Goal: Task Accomplishment & Management: Use online tool/utility

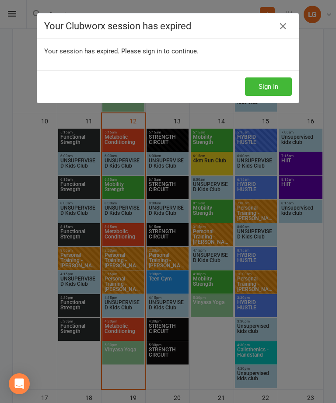
click at [271, 81] on button "Sign In" at bounding box center [268, 86] width 47 height 18
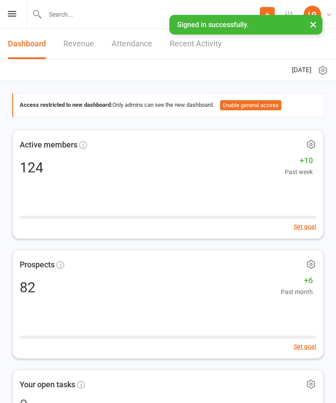
click at [16, 14] on icon at bounding box center [12, 14] width 8 height 6
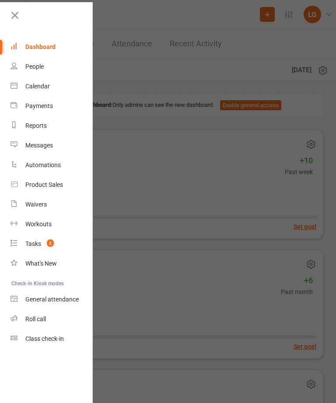
click at [61, 80] on link "Calendar" at bounding box center [52, 87] width 83 height 20
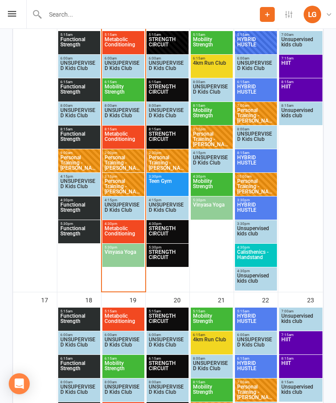
scroll to position [730, 0]
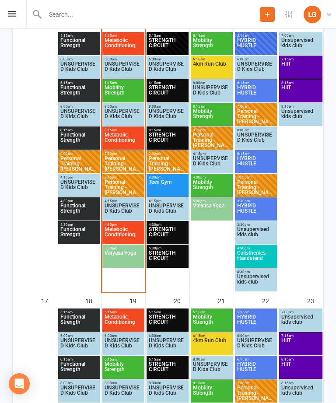
click at [123, 230] on span "Metabolic Conditioning" at bounding box center [123, 235] width 39 height 16
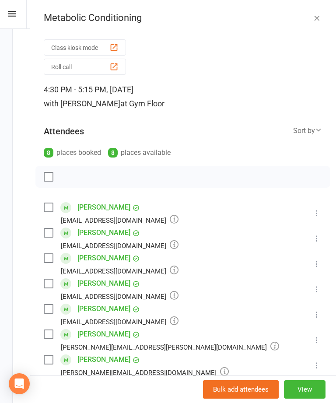
scroll to position [0, 0]
click at [320, 16] on icon "button" at bounding box center [317, 18] width 9 height 9
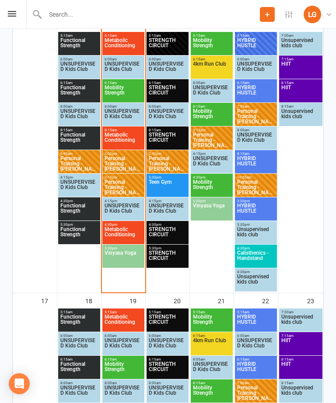
click at [129, 252] on span "Vinyasa Yoga" at bounding box center [123, 258] width 39 height 16
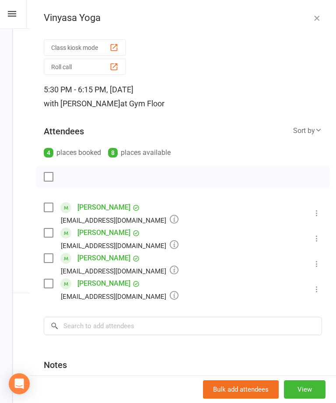
click at [319, 15] on icon "button" at bounding box center [317, 18] width 9 height 9
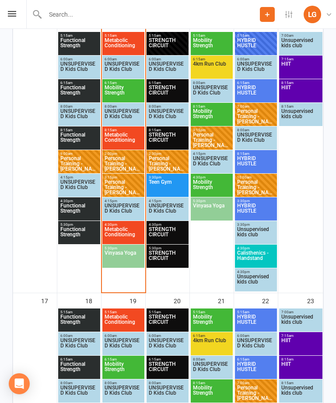
click at [130, 161] on span "Personal Training - [PERSON_NAME]" at bounding box center [123, 164] width 39 height 16
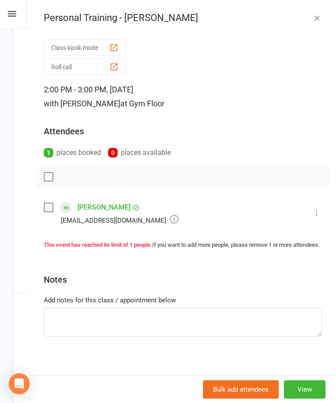
click at [319, 18] on icon "button" at bounding box center [317, 18] width 9 height 9
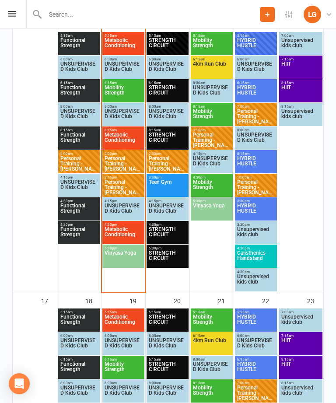
click at [138, 229] on span "Metabolic Conditioning" at bounding box center [123, 235] width 39 height 16
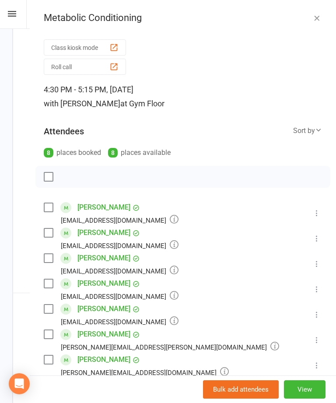
click at [152, 155] on div "8 places available" at bounding box center [139, 153] width 63 height 12
click at [315, 18] on icon "button" at bounding box center [317, 18] width 9 height 9
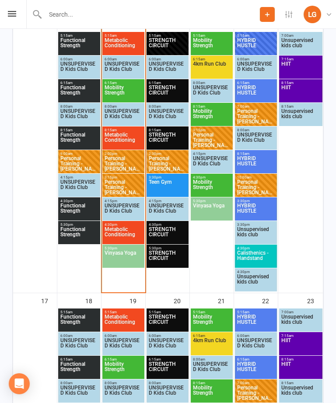
click at [127, 164] on span "Personal Training - Bernice Spackman" at bounding box center [123, 164] width 39 height 16
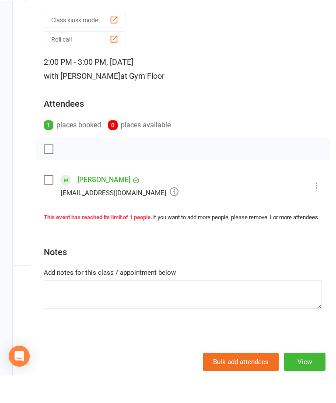
scroll to position [758, 0]
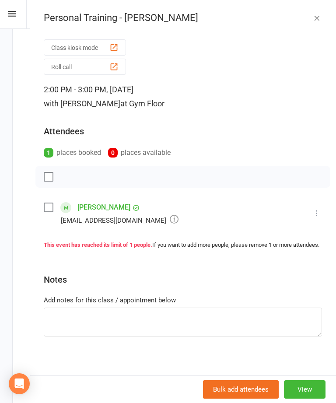
click at [324, 203] on div "Class kiosk mode Roll call 2:00 PM - 3:00 PM, Tuesday, August, 12, 2025 with Wi…" at bounding box center [183, 208] width 306 height 344
click at [319, 212] on icon at bounding box center [317, 213] width 9 height 9
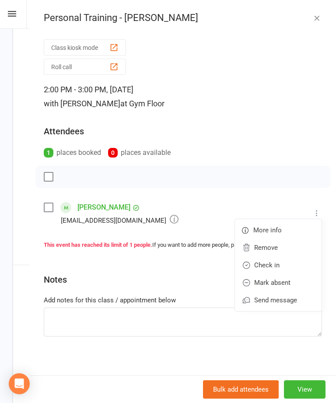
click at [290, 261] on link "Check in" at bounding box center [278, 266] width 87 height 18
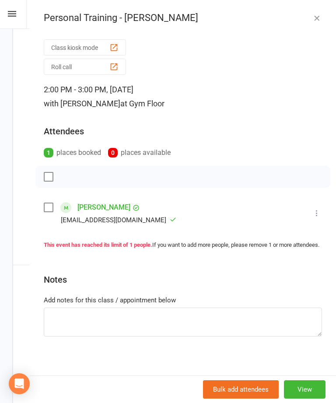
click at [313, 21] on icon "button" at bounding box center [317, 18] width 9 height 9
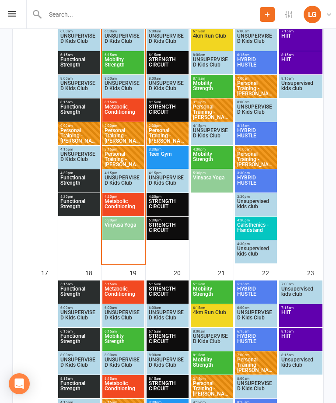
click at [126, 205] on span "Metabolic Conditioning" at bounding box center [123, 207] width 39 height 16
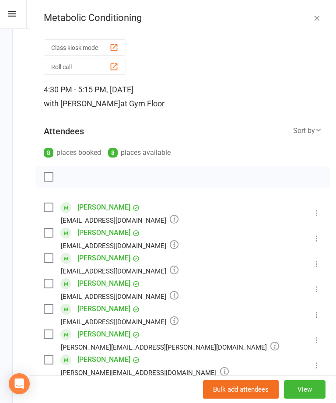
scroll to position [0, 0]
click at [322, 18] on button "button" at bounding box center [317, 18] width 11 height 11
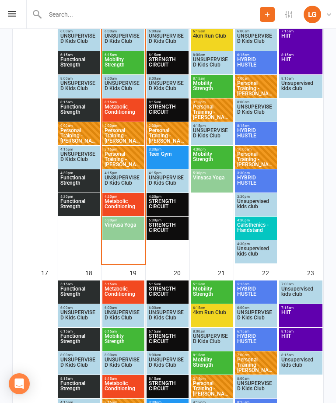
click at [128, 204] on span "Metabolic Conditioning" at bounding box center [123, 207] width 39 height 16
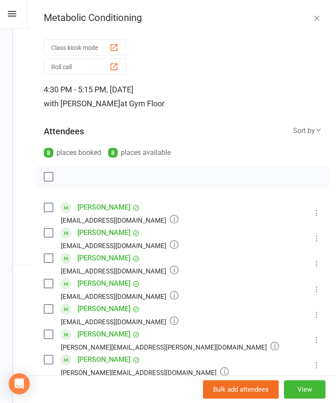
click at [321, 13] on button "button" at bounding box center [317, 18] width 11 height 11
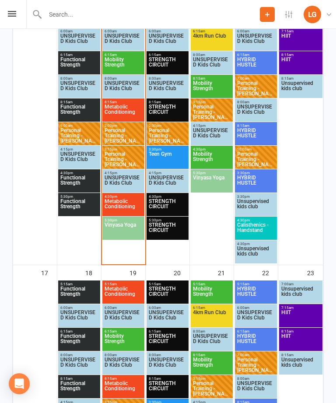
click at [126, 156] on span "Personal Training - Laine Ellis" at bounding box center [123, 159] width 39 height 16
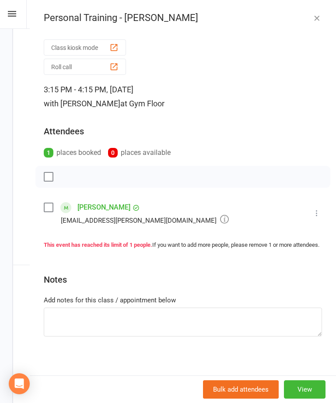
click at [317, 204] on li "Laine Ellis Laine.ellis@gmail.com Booked More info Remove Check in Mark absent …" at bounding box center [183, 212] width 278 height 25
click at [313, 210] on icon at bounding box center [317, 213] width 9 height 9
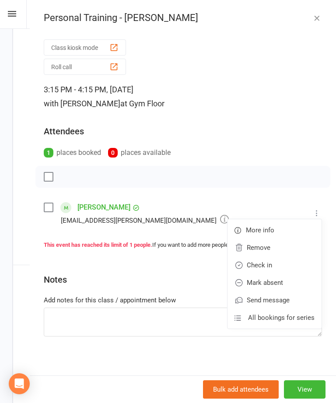
click at [271, 263] on link "Check in" at bounding box center [275, 266] width 94 height 18
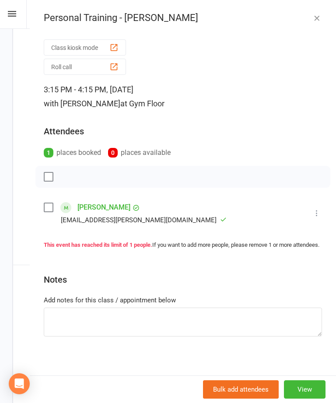
click at [314, 14] on icon "button" at bounding box center [317, 18] width 9 height 9
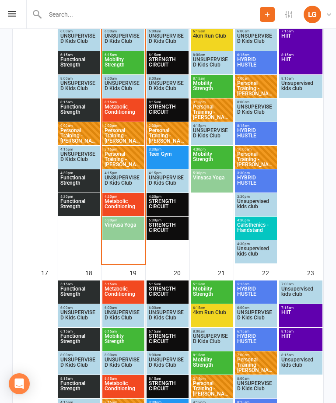
click at [115, 200] on span "Metabolic Conditioning" at bounding box center [123, 207] width 39 height 16
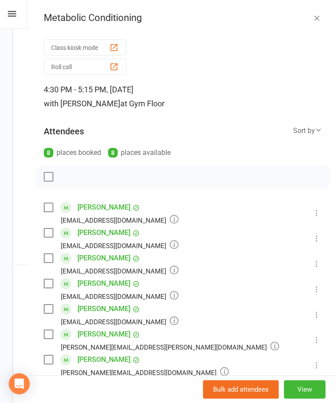
click at [322, 7] on div "Metabolic Conditioning Class kiosk mode Roll call 4:30 PM - 5:15 PM, Tuesday, A…" at bounding box center [183, 201] width 306 height 403
click at [322, 19] on button "button" at bounding box center [317, 18] width 11 height 11
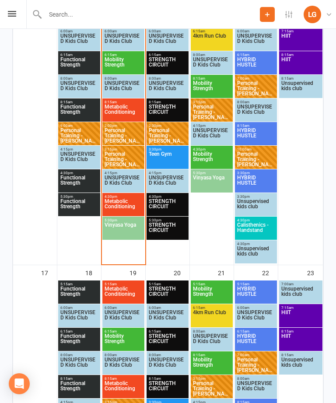
click at [129, 223] on span "Vinyasa Yoga" at bounding box center [123, 230] width 39 height 16
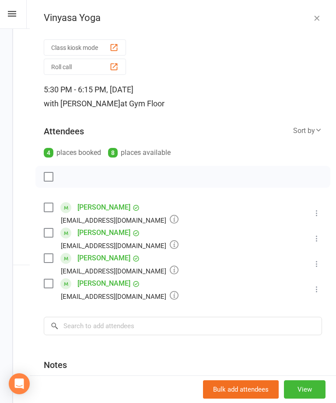
click at [317, 18] on icon "button" at bounding box center [317, 18] width 9 height 9
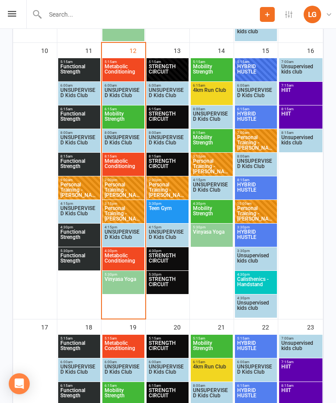
scroll to position [704, 0]
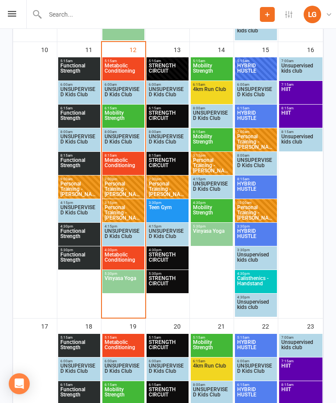
click at [125, 209] on span "Personal Training - Laine Ellis" at bounding box center [123, 213] width 39 height 16
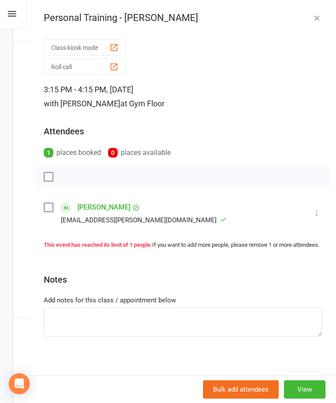
click at [313, 18] on icon "button" at bounding box center [317, 18] width 9 height 9
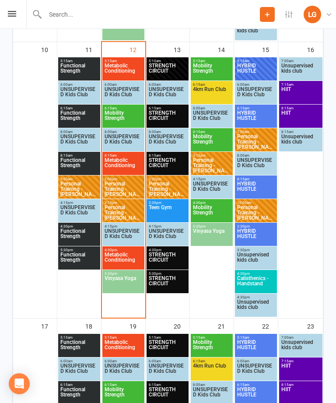
click at [126, 251] on span "4:30pm - 5:15pm" at bounding box center [123, 250] width 39 height 4
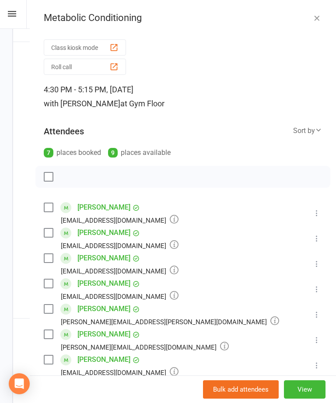
scroll to position [0, 0]
click at [318, 13] on icon "button" at bounding box center [317, 17] width 9 height 9
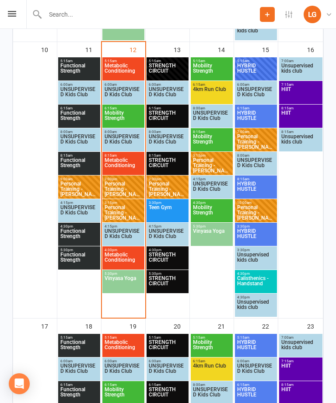
click at [14, 12] on icon at bounding box center [12, 14] width 8 height 6
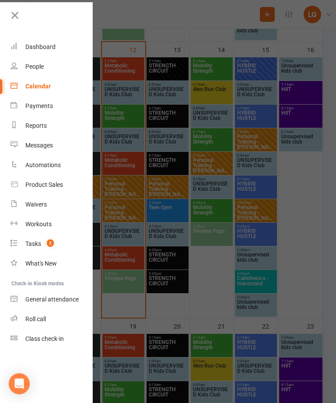
click at [70, 44] on link "Dashboard" at bounding box center [52, 47] width 83 height 20
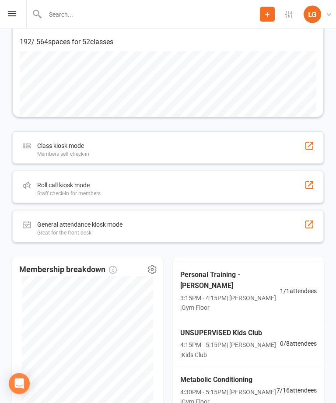
scroll to position [482, 0]
click at [230, 227] on div "General attendance kiosk mode Great for the front desk" at bounding box center [168, 226] width 312 height 32
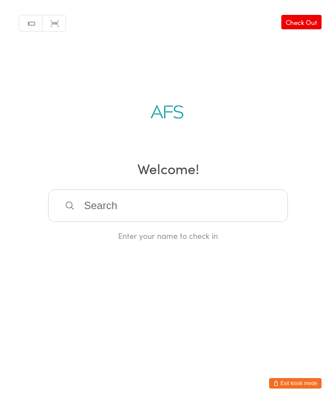
click at [296, 380] on button "Exit kiosk mode" at bounding box center [295, 383] width 53 height 11
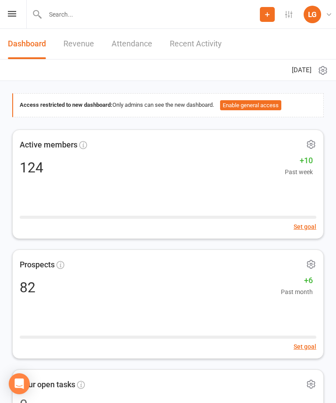
click at [128, 50] on link "Attendance" at bounding box center [132, 44] width 41 height 30
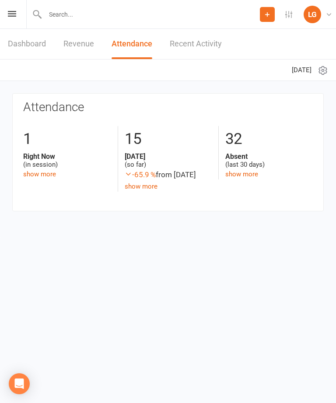
click at [326, 71] on icon at bounding box center [323, 70] width 11 height 11
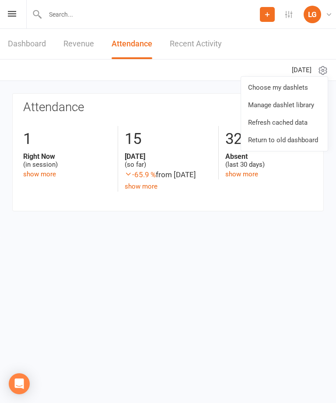
click at [305, 87] on link "Choose my dashlets" at bounding box center [284, 88] width 87 height 18
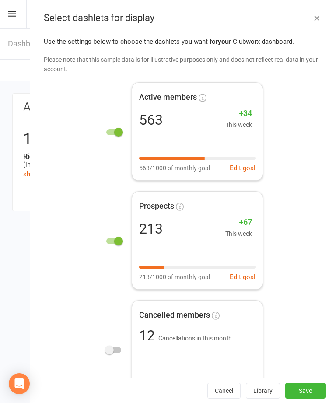
checkbox input "true"
click at [319, 13] on button "button" at bounding box center [317, 18] width 11 height 11
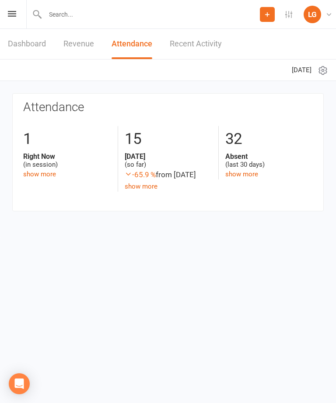
click at [2, 17] on div "Prospect Member Non-attending contact Class / event Appointment Task Membership…" at bounding box center [168, 14] width 336 height 29
click at [22, 12] on div "Prospect Member Non-attending contact Class / event Appointment Task Membership…" at bounding box center [168, 14] width 336 height 29
click at [5, 17] on div "Prospect Member Non-attending contact Class / event Appointment Task Membership…" at bounding box center [168, 14] width 336 height 29
click at [11, 22] on div "Prospect Member Non-attending contact Class / event Appointment Task Membership…" at bounding box center [168, 14] width 336 height 29
click at [5, 15] on div "Prospect Member Non-attending contact Class / event Appointment Task Membership…" at bounding box center [168, 14] width 336 height 29
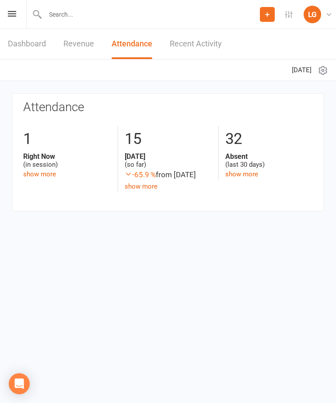
click at [6, 16] on div "Prospect Member Non-attending contact Class / event Appointment Task Membership…" at bounding box center [168, 14] width 336 height 29
click at [14, 4] on div "Prospect Member Non-attending contact Class / event Appointment Task Membership…" at bounding box center [168, 14] width 336 height 29
click at [16, 16] on icon at bounding box center [12, 14] width 8 height 6
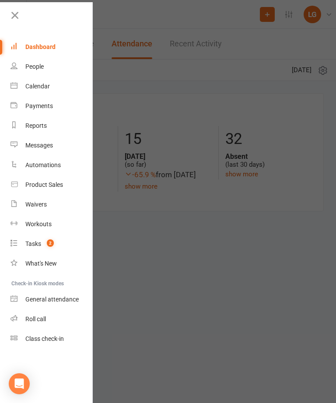
click at [62, 88] on link "Calendar" at bounding box center [52, 87] width 83 height 20
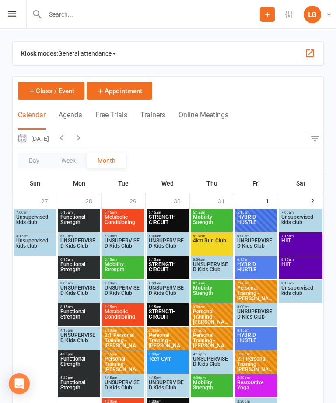
click at [21, 28] on div "Prospect Member Non-attending contact Class / event Appointment Task Membership…" at bounding box center [168, 14] width 336 height 29
click at [23, 18] on div "Prospect Member Non-attending contact Class / event Appointment Task Membership…" at bounding box center [168, 14] width 336 height 29
click at [16, 14] on icon at bounding box center [12, 14] width 8 height 6
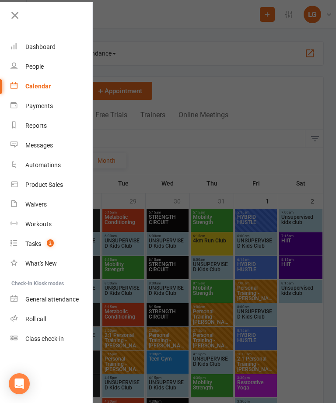
click at [60, 46] on link "Dashboard" at bounding box center [52, 47] width 83 height 20
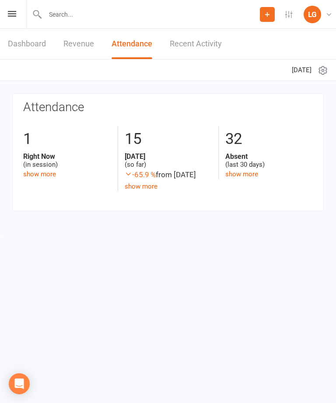
click at [200, 43] on link "Recent Activity" at bounding box center [196, 44] width 52 height 30
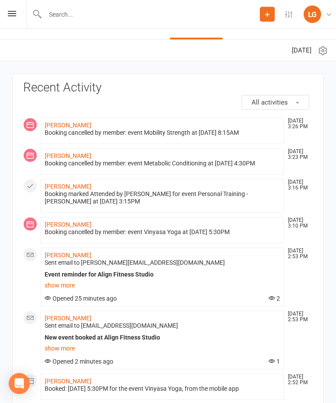
scroll to position [15, 0]
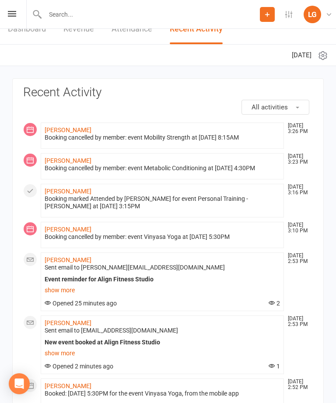
click at [9, 18] on div "Prospect Member Non-attending contact Class / event Appointment Task Membership…" at bounding box center [168, 14] width 336 height 29
click at [20, 8] on div "Prospect Member Non-attending contact Class / event Appointment Task Membership…" at bounding box center [168, 14] width 336 height 29
click at [13, 9] on div "Prospect Member Non-attending contact Class / event Appointment Task Membership…" at bounding box center [168, 14] width 336 height 29
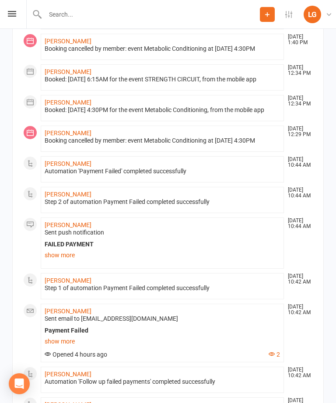
scroll to position [0, 0]
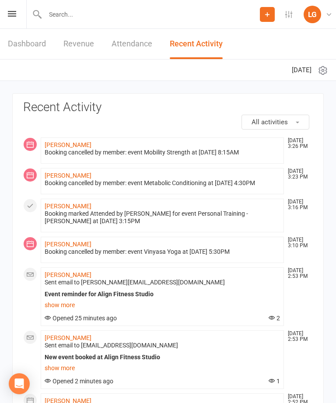
click at [75, 138] on li "Kirra Skabo Aug 12, 3:26 PM Booking cancelled by member: event Mobility Strengt…" at bounding box center [162, 150] width 243 height 26
click at [72, 142] on link "[PERSON_NAME]" at bounding box center [68, 144] width 47 height 7
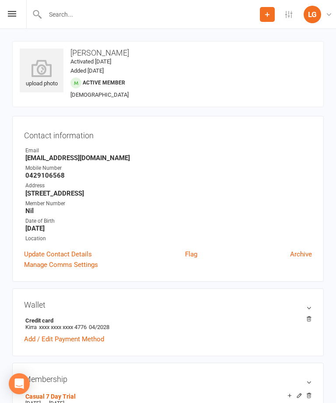
click at [15, 14] on icon at bounding box center [12, 14] width 8 height 6
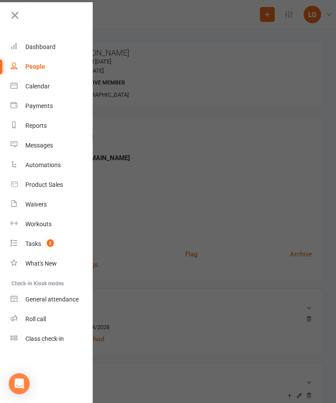
click at [57, 50] on link "Dashboard" at bounding box center [52, 47] width 83 height 20
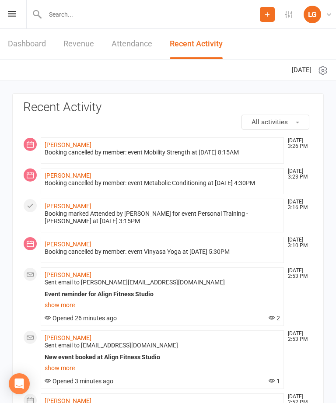
click at [38, 35] on link "Dashboard" at bounding box center [27, 44] width 38 height 30
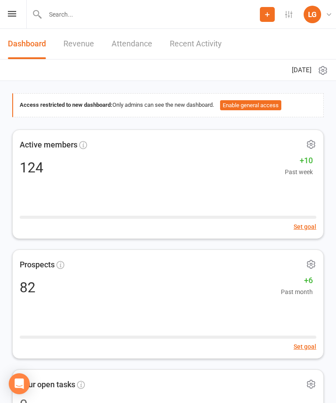
click at [20, 7] on div "Prospect Member Non-attending contact Class / event Appointment Task Membership…" at bounding box center [168, 14] width 336 height 29
click at [13, 14] on icon at bounding box center [12, 14] width 8 height 6
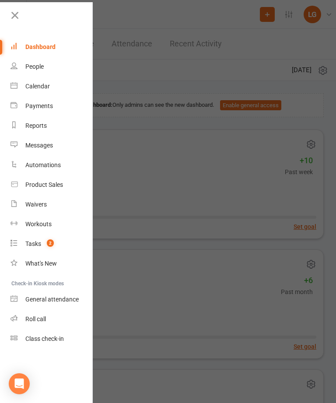
click at [58, 91] on link "Calendar" at bounding box center [52, 87] width 83 height 20
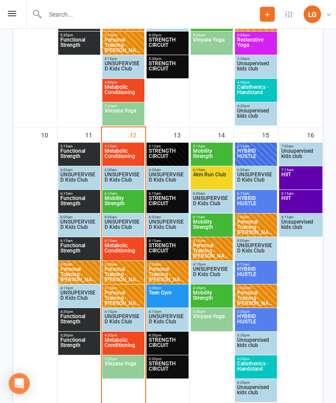
scroll to position [618, 0]
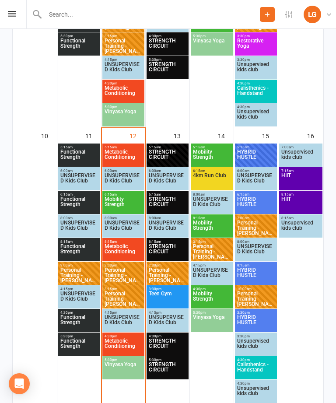
click at [133, 346] on span "Metabolic Conditioning" at bounding box center [123, 346] width 39 height 16
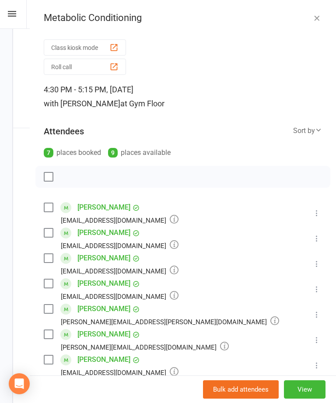
click at [317, 15] on icon "button" at bounding box center [317, 18] width 9 height 9
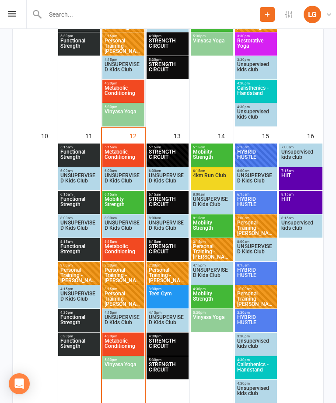
click at [167, 160] on span "STRENGTH CIRCUIT" at bounding box center [167, 157] width 39 height 16
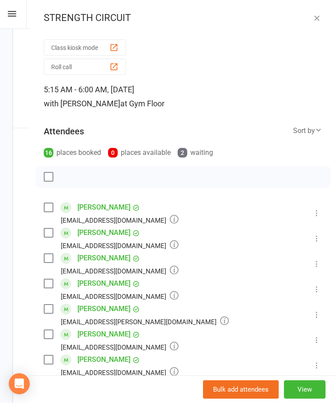
scroll to position [0, 0]
click at [317, 16] on icon "button" at bounding box center [317, 18] width 9 height 9
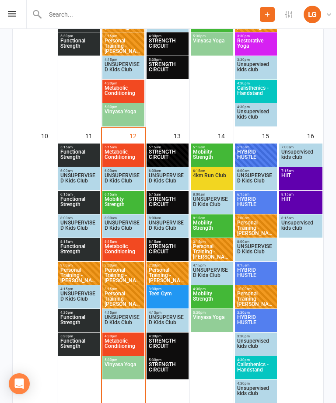
click at [180, 199] on span "STRENGTH CIRCUIT" at bounding box center [167, 205] width 39 height 16
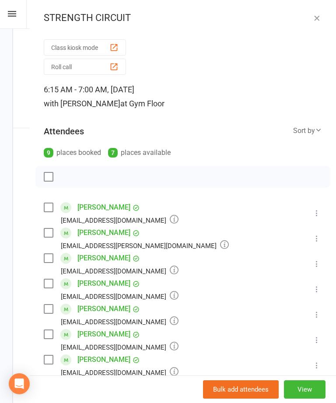
click at [321, 13] on button "button" at bounding box center [317, 18] width 11 height 11
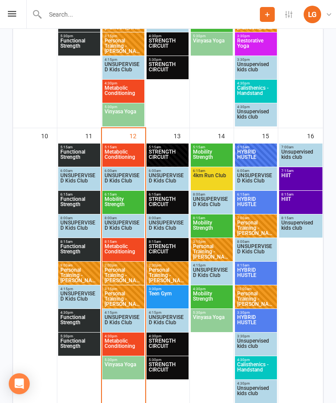
click at [175, 244] on span "STRENGTH CIRCUIT" at bounding box center [167, 252] width 39 height 16
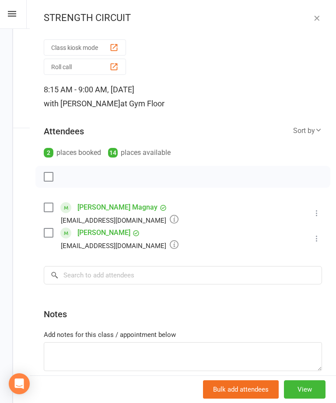
click at [316, 19] on icon "button" at bounding box center [317, 18] width 9 height 9
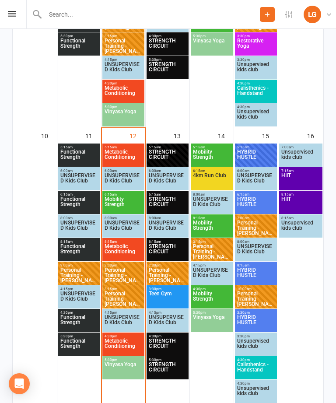
click at [135, 339] on span "Metabolic Conditioning" at bounding box center [123, 346] width 39 height 16
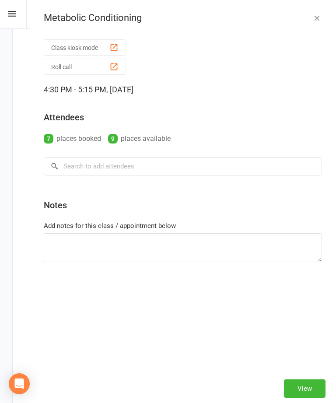
click at [319, 21] on icon "button" at bounding box center [317, 18] width 9 height 9
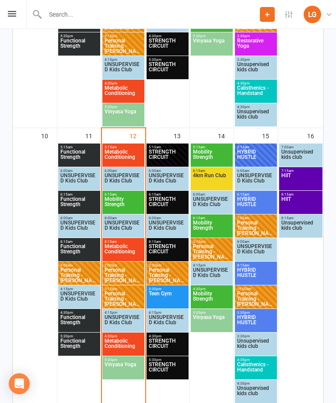
click at [172, 156] on span "STRENGTH CIRCUIT" at bounding box center [167, 157] width 39 height 16
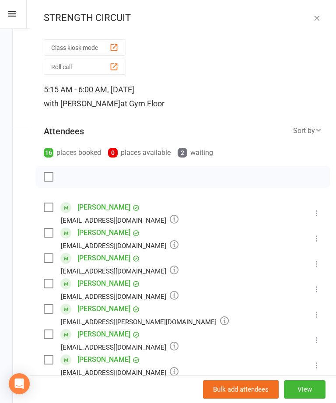
click at [325, 15] on div "STRENGTH CIRCUIT" at bounding box center [183, 17] width 306 height 11
click at [313, 17] on icon "button" at bounding box center [317, 18] width 9 height 9
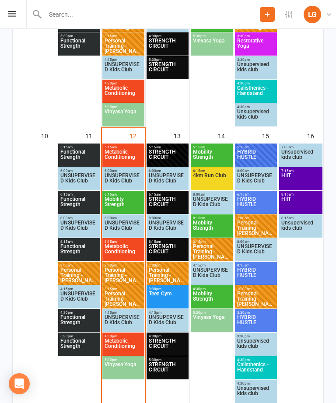
click at [170, 206] on span "STRENGTH CIRCUIT" at bounding box center [167, 205] width 39 height 16
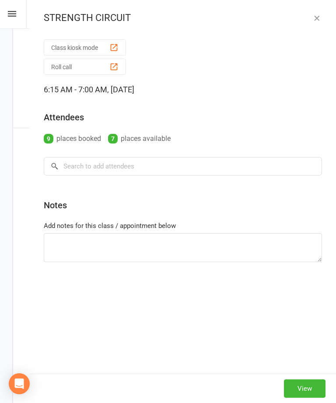
click at [321, 17] on button "button" at bounding box center [317, 18] width 11 height 11
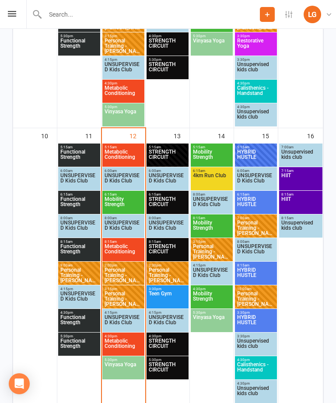
click at [215, 318] on span "Vinyasa Yoga" at bounding box center [212, 323] width 39 height 16
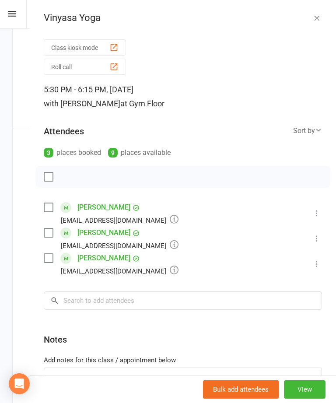
click at [315, 20] on icon "button" at bounding box center [317, 18] width 9 height 9
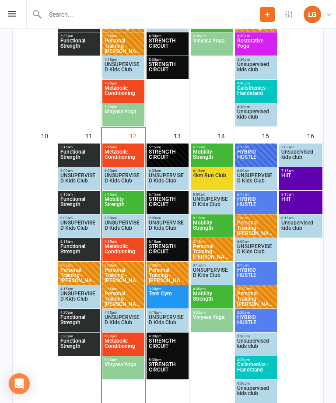
click at [263, 370] on span "Calisthenics - Handstand" at bounding box center [256, 370] width 39 height 16
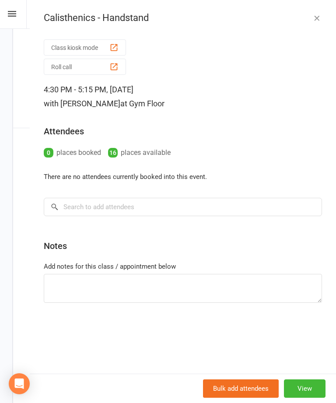
click at [327, 11] on div "Calisthenics - Handstand Class kiosk mode Roll call 4:30 PM - 5:15 PM, Friday, …" at bounding box center [183, 201] width 306 height 403
click at [319, 19] on icon "button" at bounding box center [317, 18] width 9 height 9
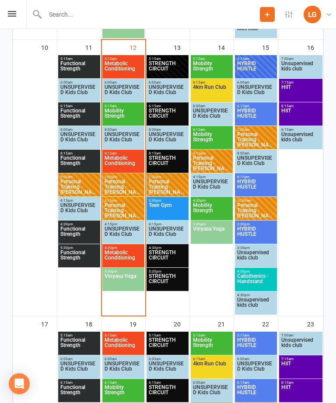
scroll to position [706, 0]
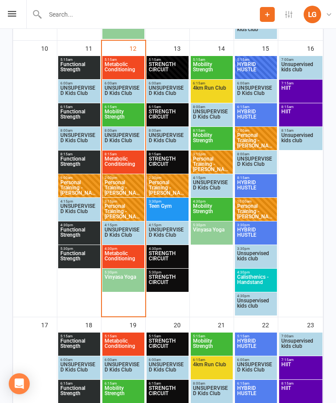
click at [264, 66] on span "HYBRID HUSTLE" at bounding box center [256, 70] width 39 height 16
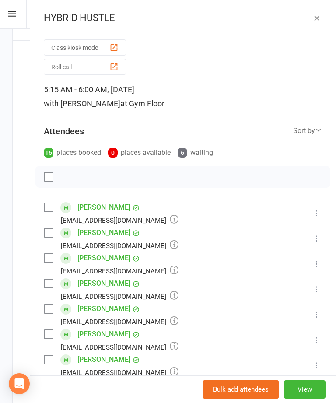
scroll to position [0, 0]
click at [316, 14] on icon "button" at bounding box center [317, 18] width 9 height 9
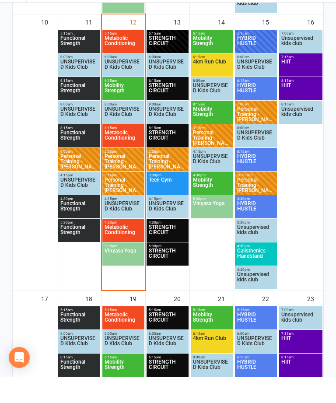
scroll to position [734, 0]
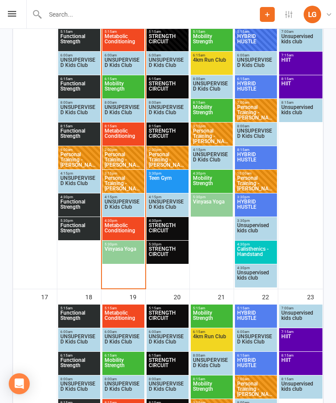
click at [127, 225] on span "Metabolic Conditioning" at bounding box center [123, 231] width 39 height 16
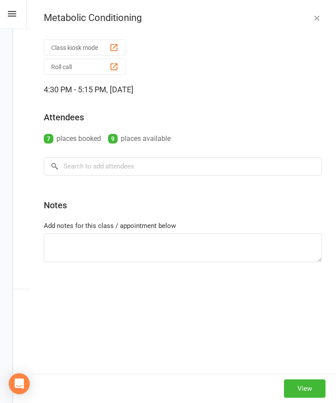
click at [316, 18] on icon "button" at bounding box center [317, 18] width 9 height 9
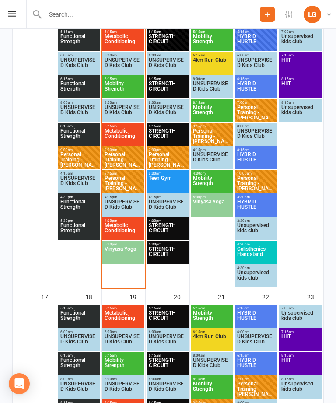
click at [113, 225] on span "Metabolic Conditioning" at bounding box center [123, 231] width 39 height 16
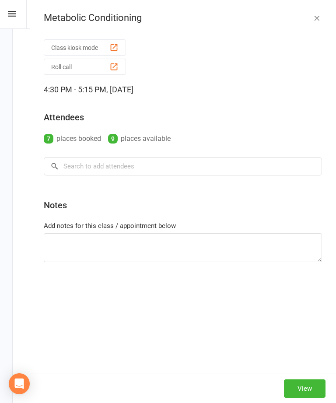
click at [326, 16] on div "Metabolic Conditioning" at bounding box center [183, 17] width 306 height 11
click at [319, 14] on icon "button" at bounding box center [317, 18] width 9 height 9
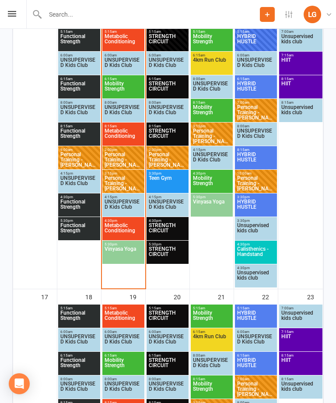
click at [129, 230] on span "Metabolic Conditioning" at bounding box center [123, 231] width 39 height 16
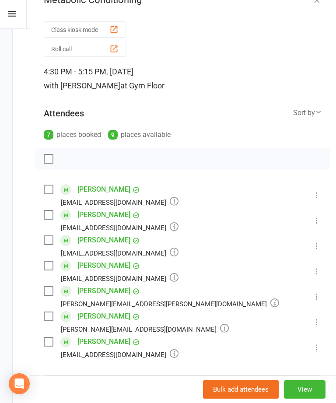
scroll to position [7, 0]
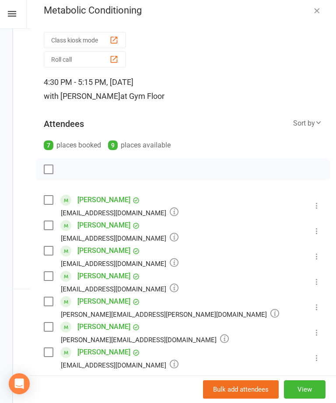
click at [316, 7] on icon "button" at bounding box center [317, 10] width 9 height 9
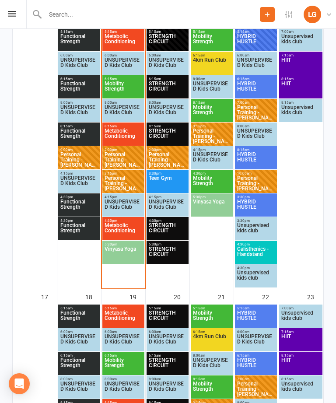
click at [8, 14] on icon at bounding box center [12, 14] width 8 height 6
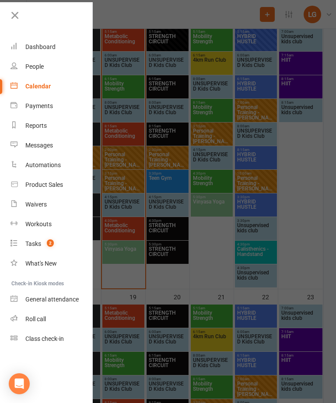
click at [48, 46] on div "Dashboard" at bounding box center [40, 46] width 30 height 7
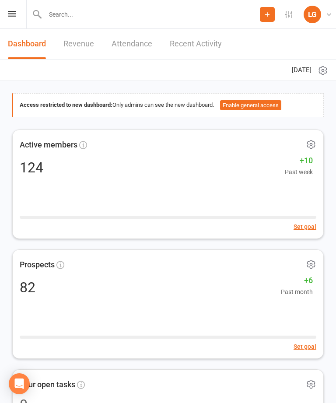
click at [204, 41] on link "Recent Activity" at bounding box center [196, 44] width 52 height 30
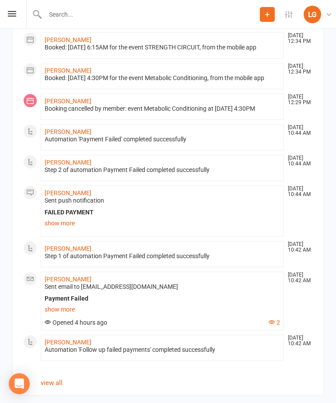
scroll to position [569, 0]
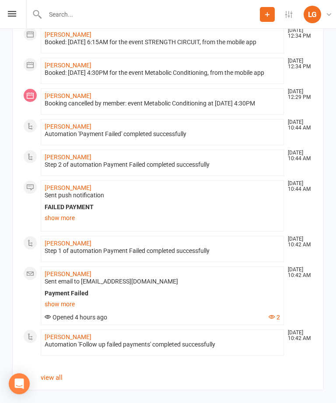
click at [62, 382] on link "view all" at bounding box center [52, 378] width 22 height 8
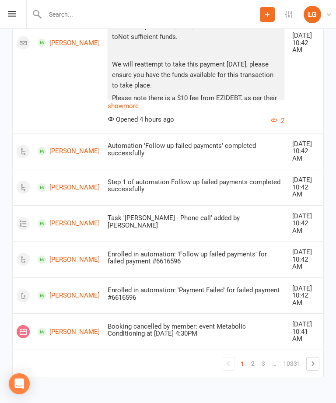
scroll to position [1403, 0]
click at [67, 300] on link "Charmane Johnson" at bounding box center [69, 296] width 62 height 8
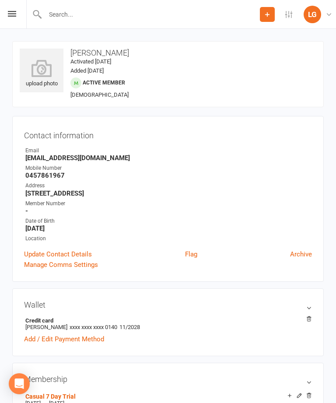
click at [11, 13] on icon at bounding box center [12, 14] width 8 height 6
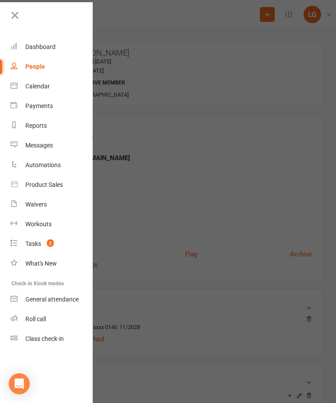
click at [58, 46] on link "Dashboard" at bounding box center [52, 47] width 83 height 20
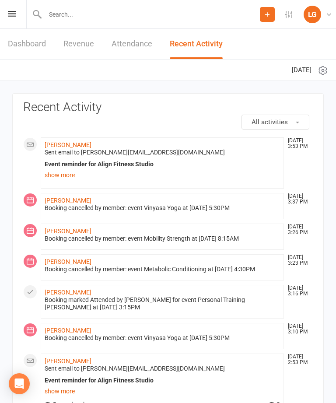
scroll to position [0, 0]
click at [23, 50] on link "Dashboard" at bounding box center [27, 43] width 38 height 30
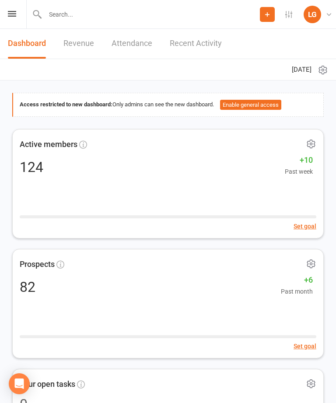
click at [81, 46] on link "Revenue" at bounding box center [78, 43] width 31 height 30
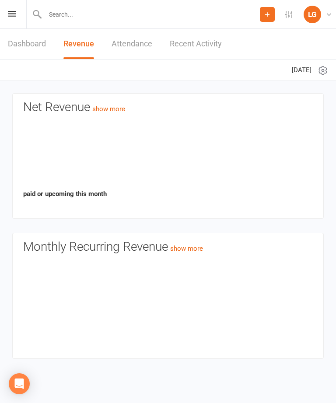
scroll to position [0, 0]
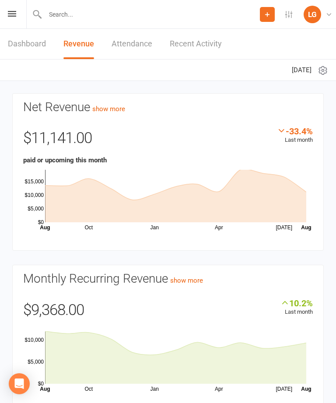
click at [34, 41] on link "Dashboard" at bounding box center [27, 44] width 38 height 30
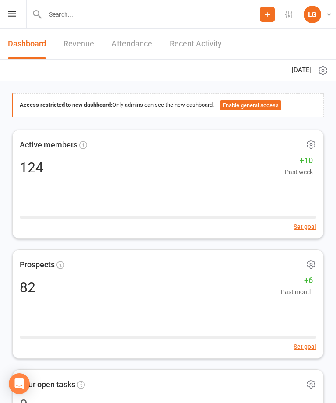
click at [20, 11] on div "Prospect Member Non-attending contact Class / event Appointment Task Membership…" at bounding box center [168, 14] width 336 height 29
click at [16, 25] on div "Prospect Member Non-attending contact Class / event Appointment Task Membership…" at bounding box center [168, 14] width 336 height 29
click at [15, 11] on icon at bounding box center [12, 14] width 8 height 6
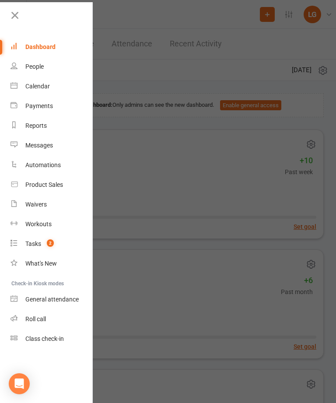
click at [55, 92] on link "Calendar" at bounding box center [52, 87] width 83 height 20
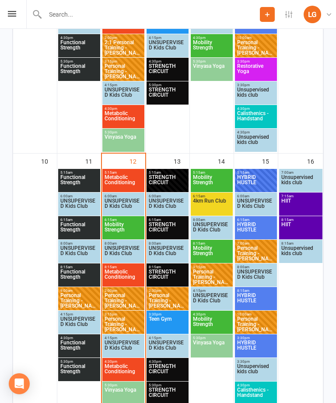
scroll to position [594, 0]
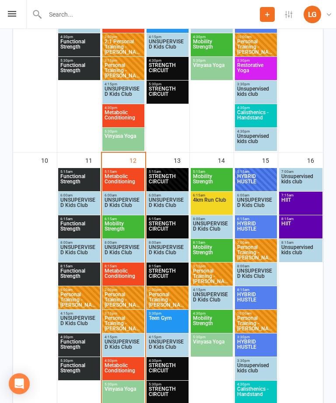
click at [126, 369] on span "Metabolic Conditioning" at bounding box center [123, 371] width 39 height 16
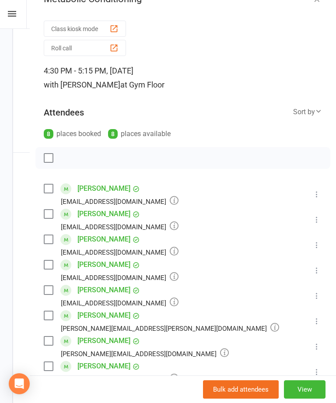
scroll to position [12, 0]
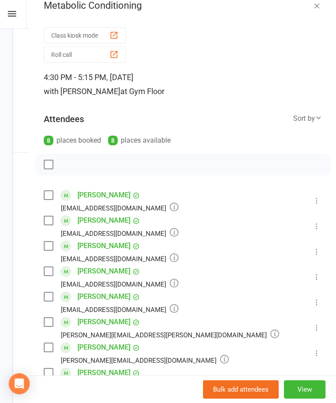
click at [123, 219] on link "Hannah Campbell" at bounding box center [103, 221] width 53 height 14
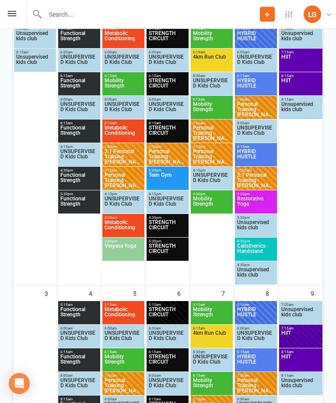
scroll to position [179, 0]
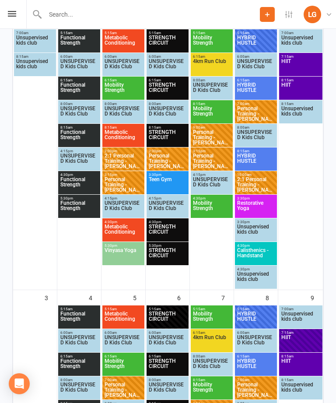
click at [125, 250] on span "Vinyasa Yoga" at bounding box center [123, 256] width 39 height 16
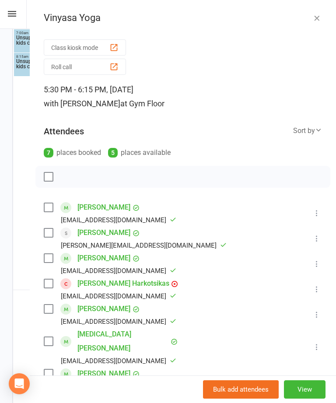
click at [322, 14] on button "button" at bounding box center [317, 18] width 11 height 11
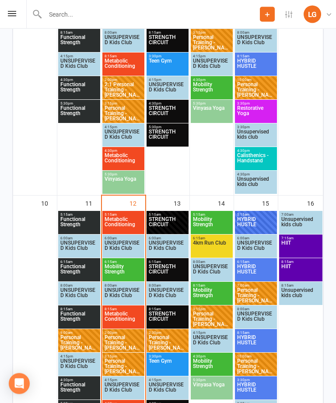
click at [123, 184] on span "Vinyasa Yoga" at bounding box center [123, 185] width 39 height 16
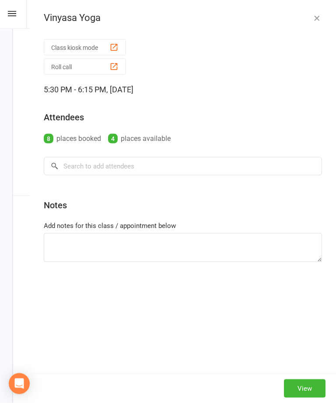
scroll to position [551, 0]
click at [317, 17] on icon "button" at bounding box center [317, 18] width 9 height 9
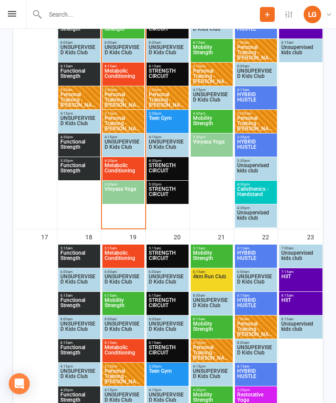
scroll to position [798, 0]
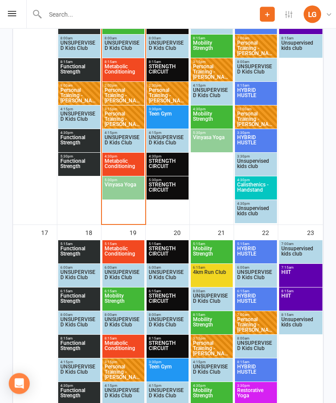
click at [130, 189] on span "Vinyasa Yoga" at bounding box center [123, 191] width 39 height 16
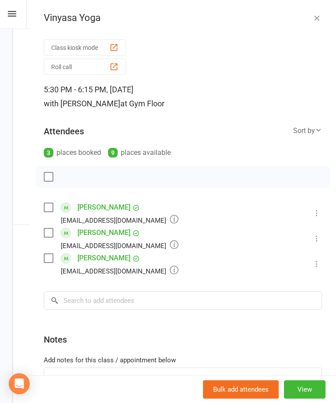
click at [316, 14] on icon "button" at bounding box center [317, 18] width 9 height 9
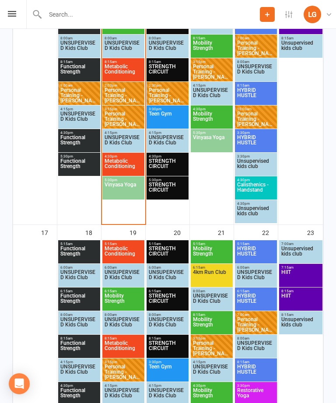
click at [133, 166] on span "Metabolic Conditioning" at bounding box center [123, 166] width 39 height 16
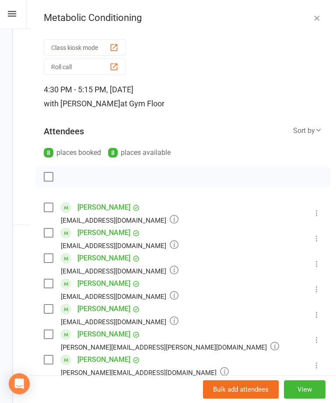
click at [312, 19] on button "button" at bounding box center [317, 18] width 11 height 11
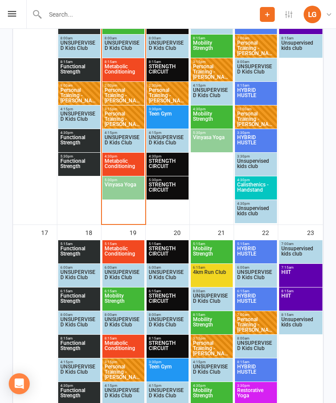
click at [174, 169] on span "STRENGTH CIRCUIT" at bounding box center [167, 166] width 39 height 16
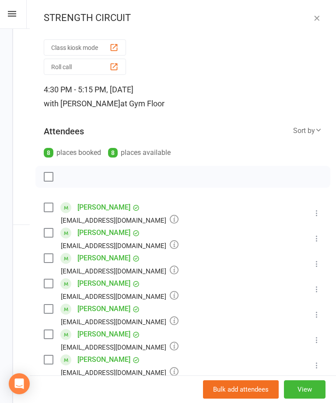
scroll to position [0, 0]
click at [317, 15] on icon "button" at bounding box center [317, 18] width 9 height 9
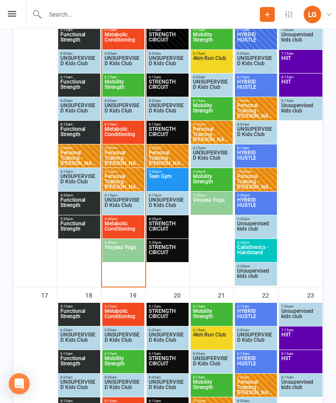
scroll to position [734, 0]
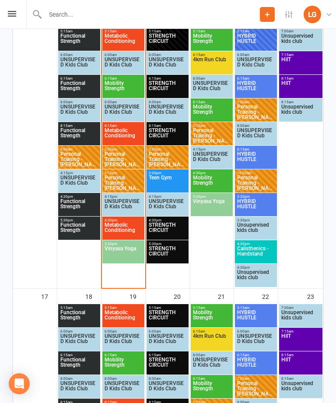
click at [163, 253] on span "STRENGTH CIRCUIT" at bounding box center [167, 254] width 39 height 16
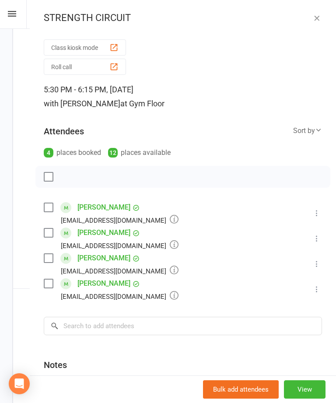
click at [321, 10] on div "STRENGTH CIRCUIT Class kiosk mode Roll call 5:30 PM - 6:15 PM, Wednesday, Augus…" at bounding box center [183, 201] width 306 height 403
click at [325, 13] on div "STRENGTH CIRCUIT" at bounding box center [183, 17] width 306 height 11
click at [313, 22] on icon "button" at bounding box center [317, 18] width 9 height 9
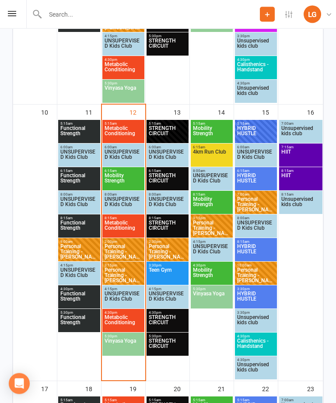
scroll to position [626, 0]
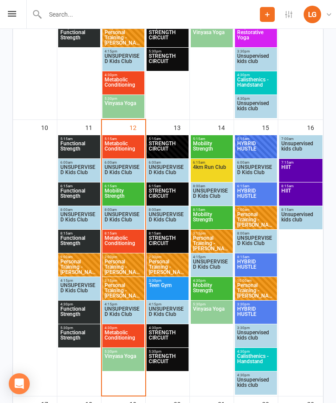
click at [173, 143] on span "STRENGTH CIRCUIT" at bounding box center [167, 149] width 39 height 16
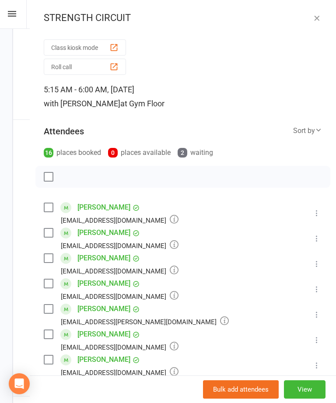
click at [318, 22] on icon "button" at bounding box center [317, 18] width 9 height 9
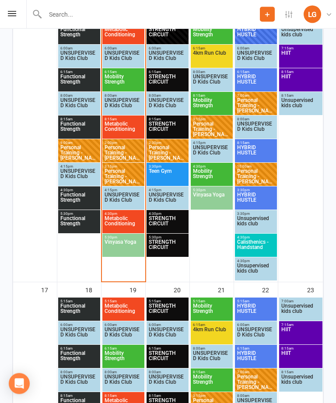
scroll to position [741, 0]
click at [125, 240] on span "Vinyasa Yoga" at bounding box center [123, 247] width 39 height 16
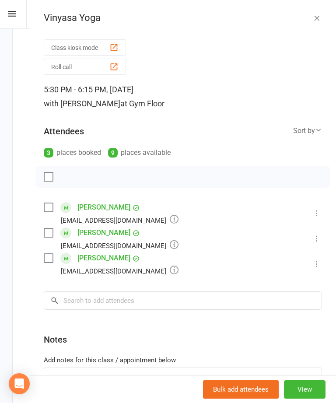
click at [315, 22] on icon "button" at bounding box center [317, 18] width 9 height 9
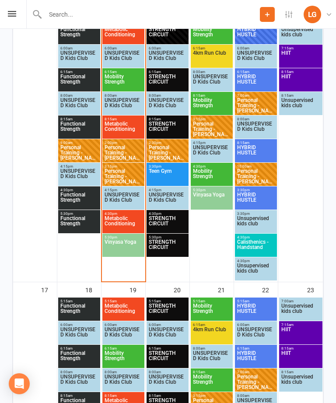
click at [118, 220] on span "Metabolic Conditioning" at bounding box center [123, 224] width 39 height 16
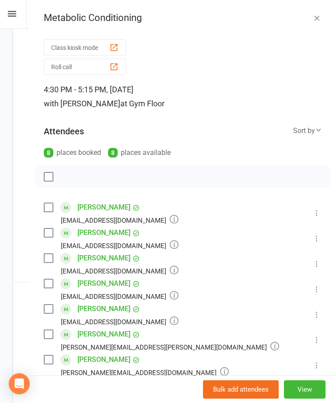
click at [104, 48] on button "Class kiosk mode" at bounding box center [85, 47] width 82 height 16
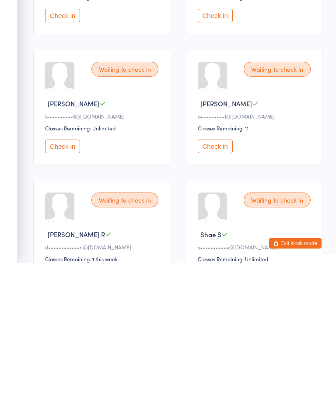
click at [69, 280] on button "Check in" at bounding box center [62, 287] width 35 height 14
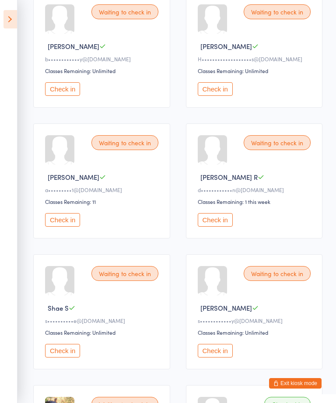
scroll to position [152, 0]
click at [74, 96] on button "Check in" at bounding box center [62, 90] width 35 height 14
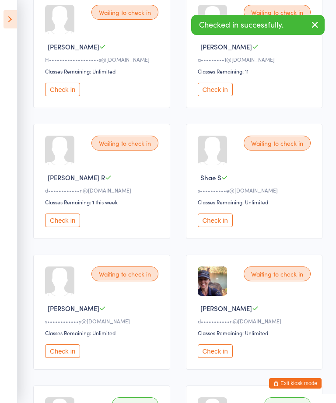
click at [71, 358] on button "Check in" at bounding box center [62, 352] width 35 height 14
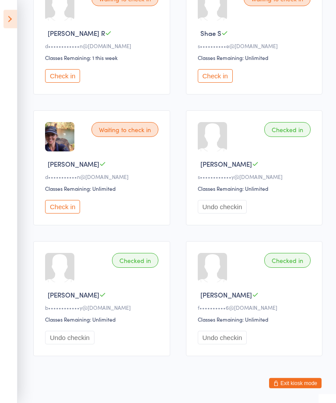
scroll to position [301, 0]
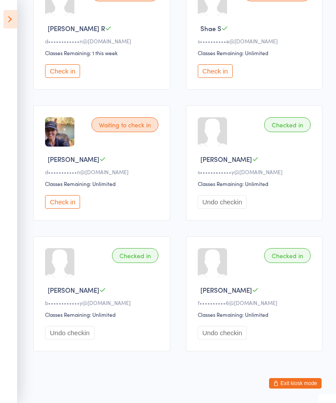
click at [72, 209] on button "Check in" at bounding box center [62, 202] width 35 height 14
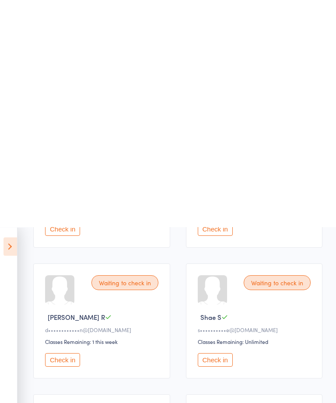
scroll to position [0, 0]
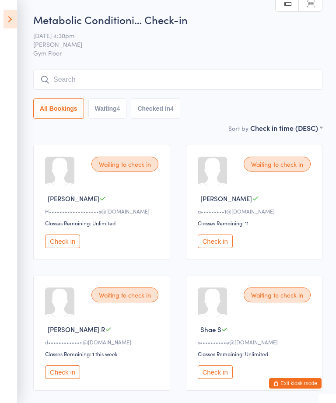
click at [231, 81] on input "search" at bounding box center [177, 80] width 289 height 20
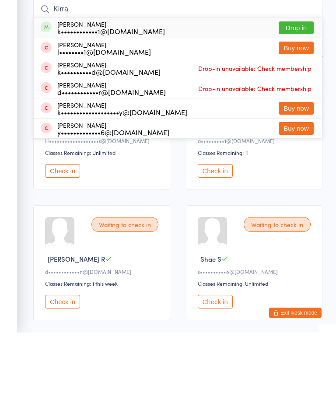
type input "Kirra"
click at [303, 92] on button "Drop in" at bounding box center [296, 98] width 35 height 13
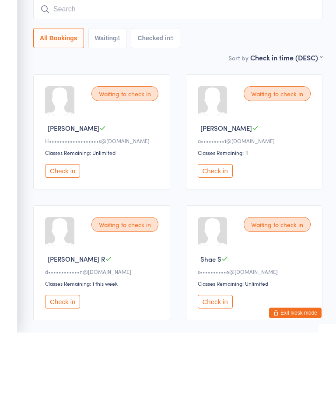
scroll to position [70, 0]
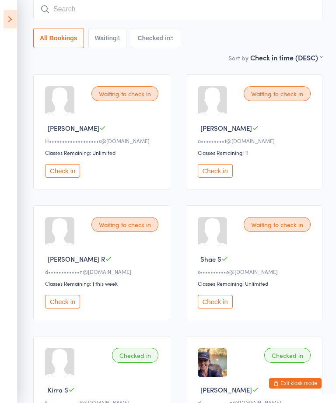
click at [224, 171] on button "Check in" at bounding box center [215, 171] width 35 height 14
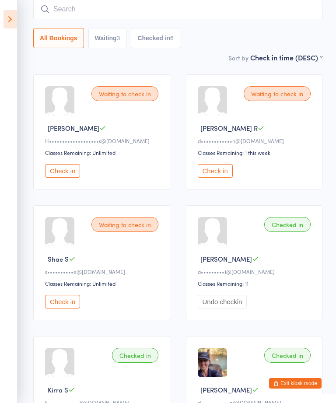
click at [80, 306] on button "Check in" at bounding box center [62, 302] width 35 height 14
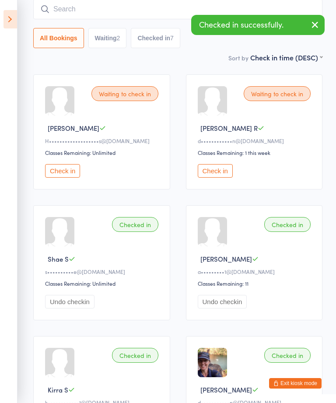
click at [12, 25] on icon at bounding box center [11, 19] width 14 height 18
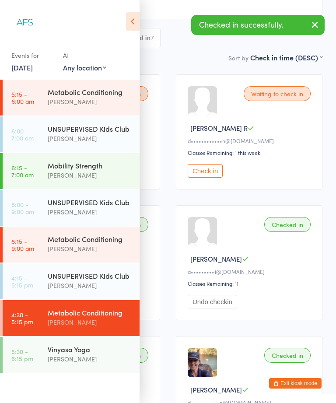
click at [94, 362] on div "[PERSON_NAME]" at bounding box center [90, 359] width 84 height 10
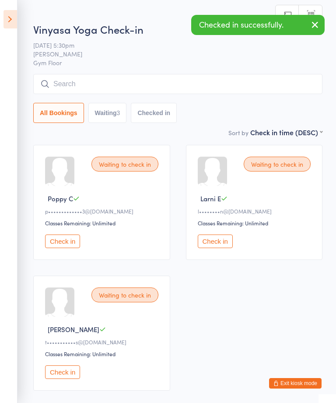
click at [301, 373] on div "Waiting to check in Poppy C p•••••••••••••3@yahoo.com.au Classes Remaining: Unl…" at bounding box center [177, 268] width 305 height 262
click at [313, 384] on button "Exit kiosk mode" at bounding box center [295, 383] width 53 height 11
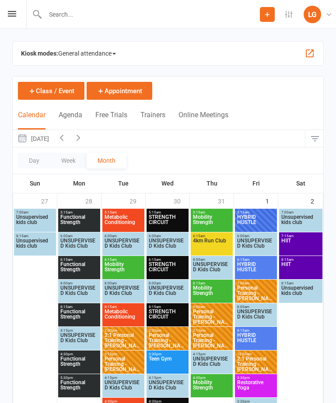
click at [14, 14] on icon at bounding box center [12, 14] width 8 height 6
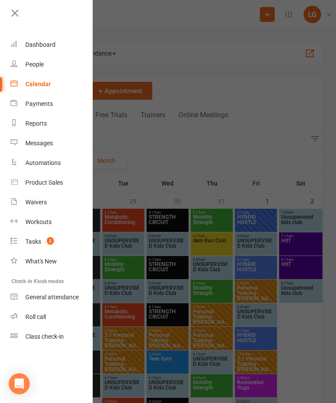
click at [57, 209] on link "Waivers" at bounding box center [52, 203] width 83 height 20
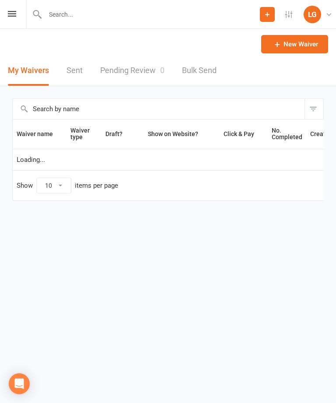
select select "100"
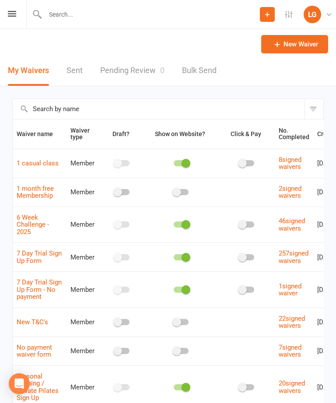
click at [72, 70] on link "Sent" at bounding box center [75, 71] width 16 height 30
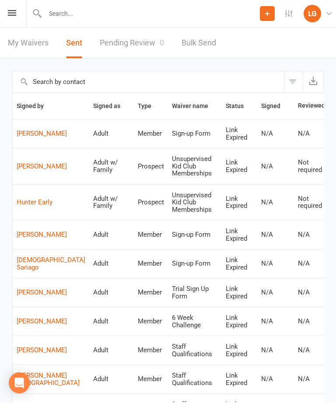
scroll to position [2, 0]
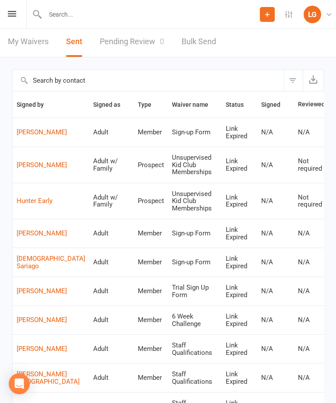
click at [136, 39] on link "Pending Review 0" at bounding box center [132, 42] width 64 height 30
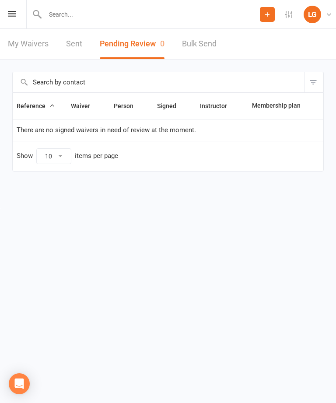
click at [14, 13] on icon at bounding box center [12, 14] width 8 height 6
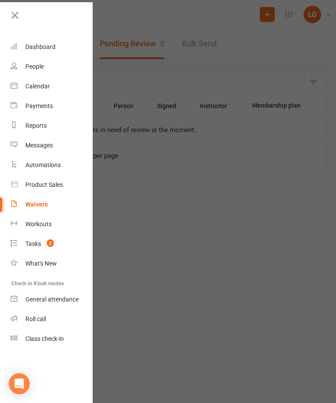
click at [56, 42] on link "Dashboard" at bounding box center [52, 47] width 83 height 20
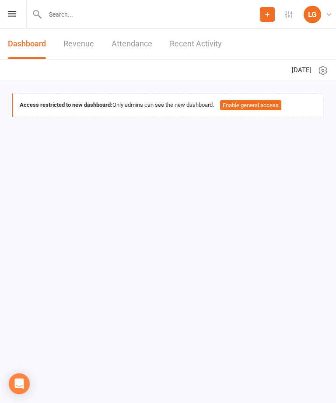
click at [15, 21] on div "Prospect Member Non-attending contact Class / event Appointment Task Membership…" at bounding box center [168, 14] width 336 height 29
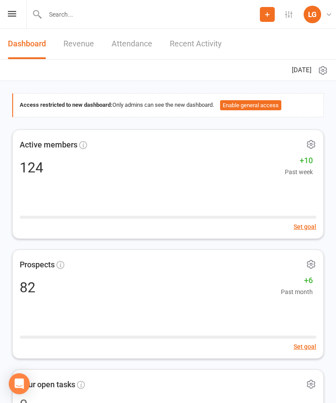
click at [25, 20] on div "Prospect Member Non-attending contact Class / event Appointment Task Membership…" at bounding box center [168, 14] width 336 height 29
click at [14, 12] on icon at bounding box center [12, 14] width 8 height 6
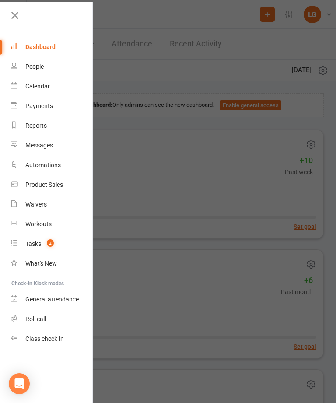
click at [51, 63] on link "People" at bounding box center [52, 67] width 83 height 20
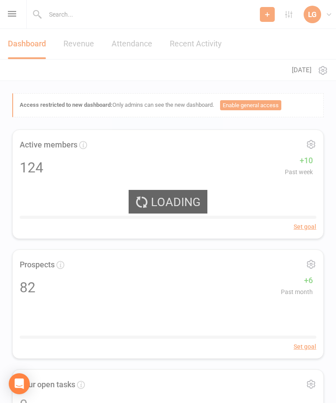
select select "100"
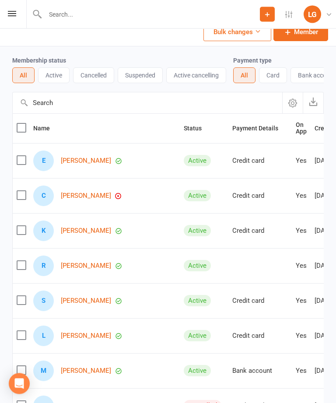
scroll to position [42, 0]
click at [12, 14] on icon at bounding box center [12, 14] width 8 height 6
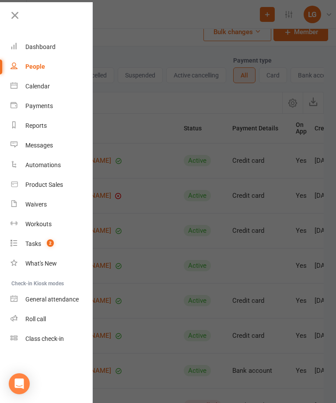
click at [47, 48] on div "Dashboard" at bounding box center [40, 46] width 30 height 7
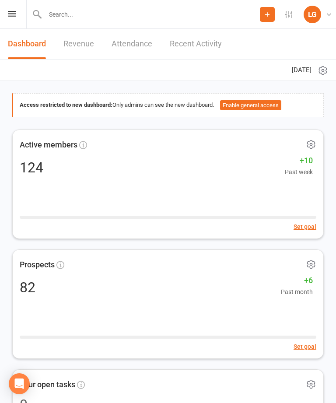
click at [69, 43] on link "Revenue" at bounding box center [78, 44] width 31 height 30
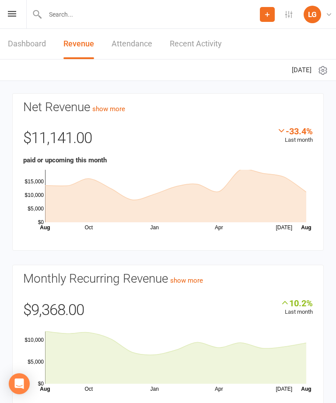
click at [25, 49] on link "Dashboard" at bounding box center [27, 44] width 38 height 30
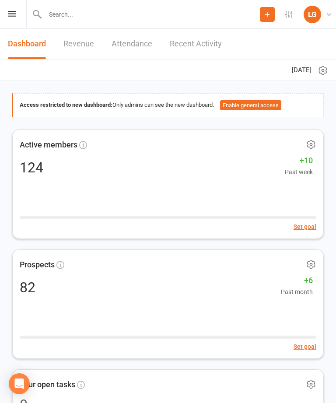
click at [120, 51] on link "Attendance" at bounding box center [132, 44] width 41 height 30
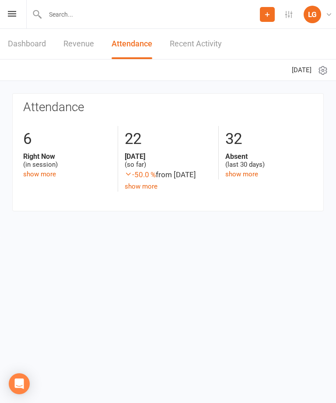
click at [30, 51] on link "Dashboard" at bounding box center [27, 44] width 38 height 30
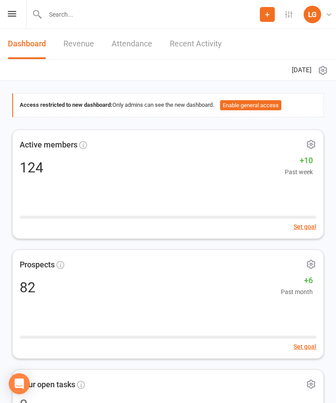
click at [4, 13] on div "Prospect Member Non-attending contact Class / event Appointment Task Membership…" at bounding box center [168, 14] width 336 height 29
click at [14, 16] on icon at bounding box center [12, 14] width 8 height 6
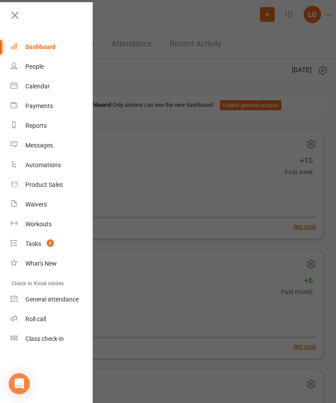
click at [46, 86] on div "Calendar" at bounding box center [37, 86] width 25 height 7
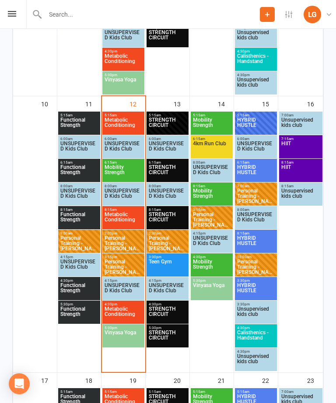
scroll to position [649, 0]
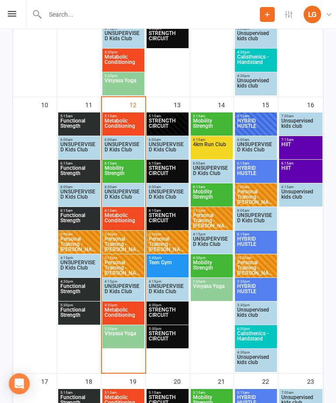
click at [129, 338] on span "Vinyasa Yoga" at bounding box center [123, 339] width 39 height 16
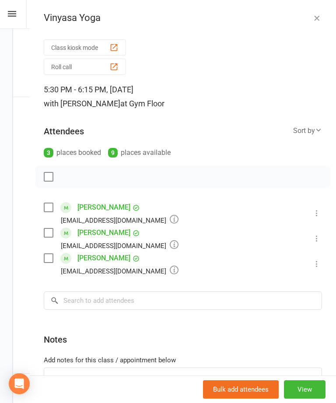
click at [91, 41] on button "Class kiosk mode" at bounding box center [85, 47] width 82 height 16
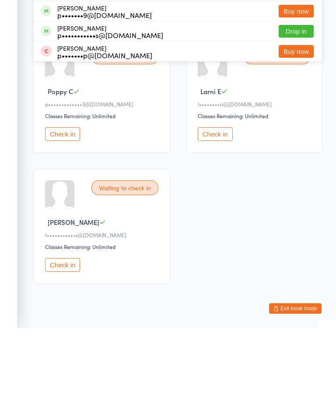
type input "[PERSON_NAME]"
click at [140, 66] on div "f••••••••••6@[DOMAIN_NAME]" at bounding box center [108, 69] width 102 height 7
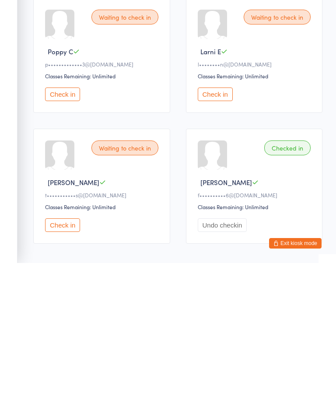
click at [63, 359] on button "Check in" at bounding box center [62, 366] width 35 height 14
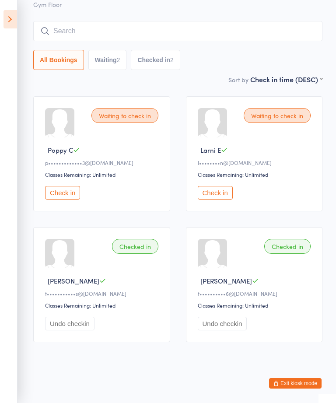
click at [66, 186] on button "Check in" at bounding box center [62, 193] width 35 height 14
